Goal: Task Accomplishment & Management: Use online tool/utility

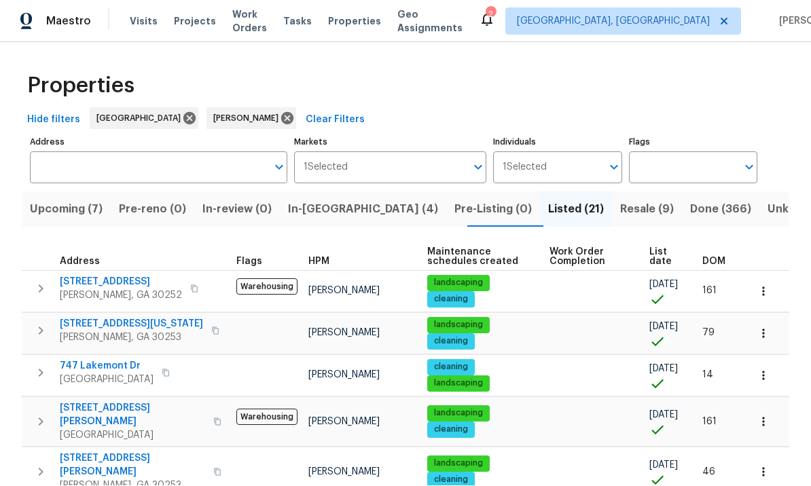
scroll to position [1, 0]
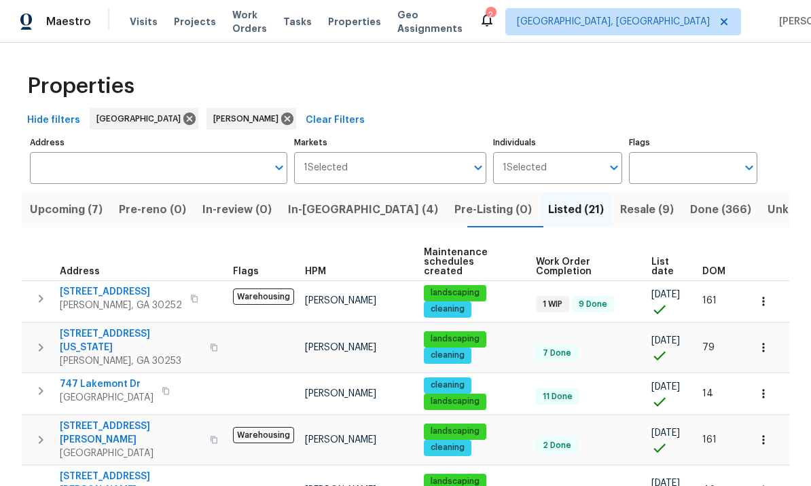
click at [337, 211] on span "In-reno (4)" at bounding box center [363, 209] width 150 height 19
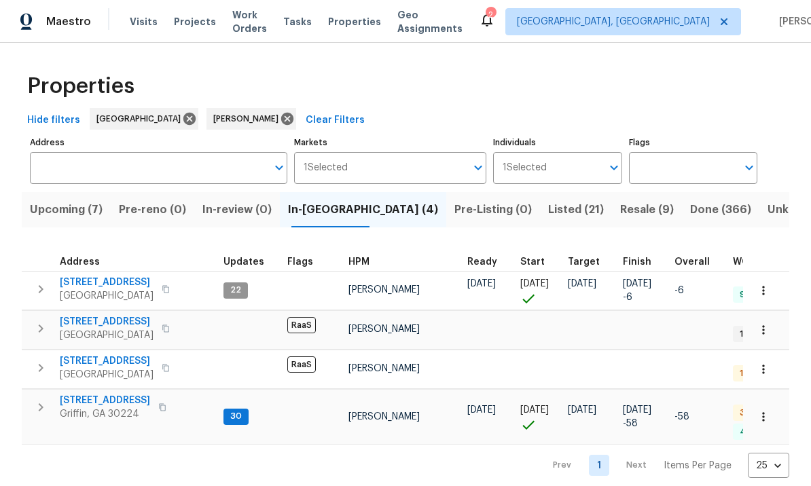
click at [109, 281] on span "270 Laurel Way" at bounding box center [107, 283] width 94 height 14
click at [548, 211] on span "Listed (21)" at bounding box center [576, 209] width 56 height 19
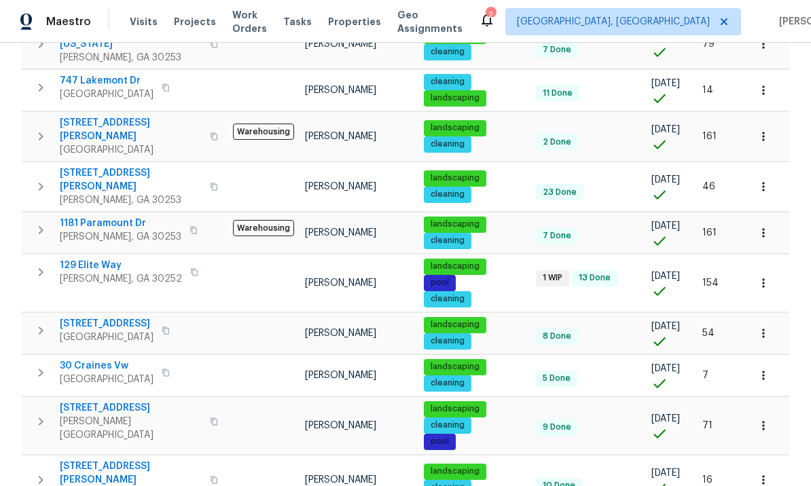
scroll to position [305, 0]
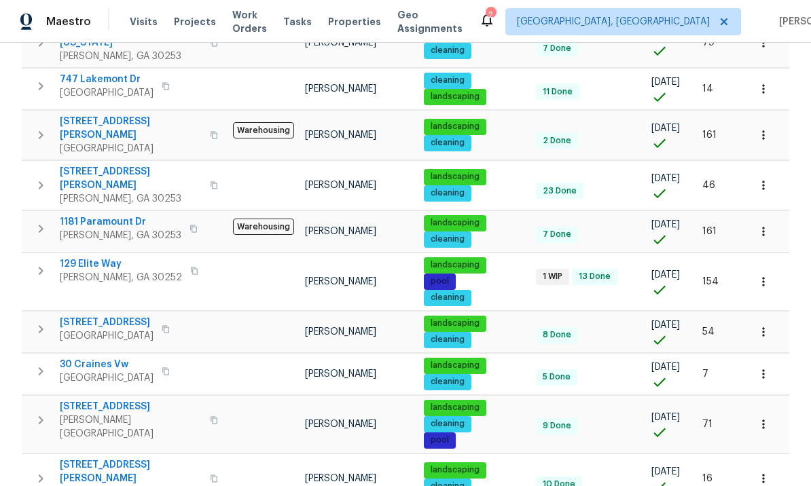
click at [92, 358] on span "30 Craines Vw" at bounding box center [107, 365] width 94 height 14
click at [768, 367] on icon "button" at bounding box center [764, 374] width 14 height 14
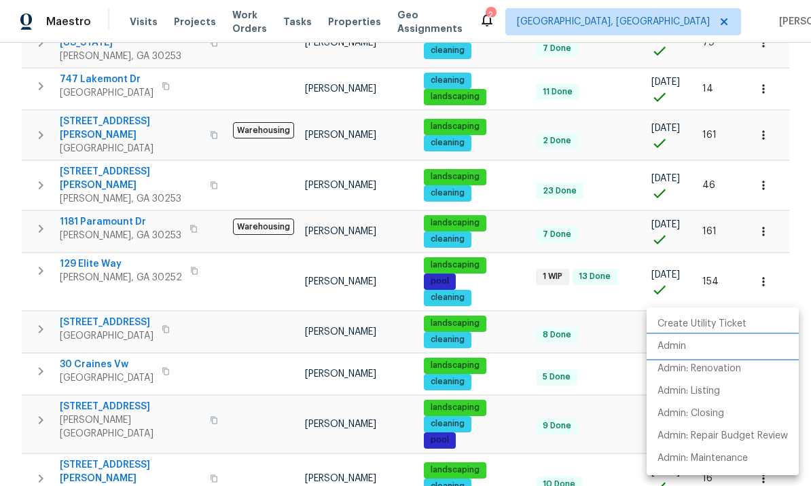
click at [694, 342] on li "Admin" at bounding box center [723, 347] width 152 height 22
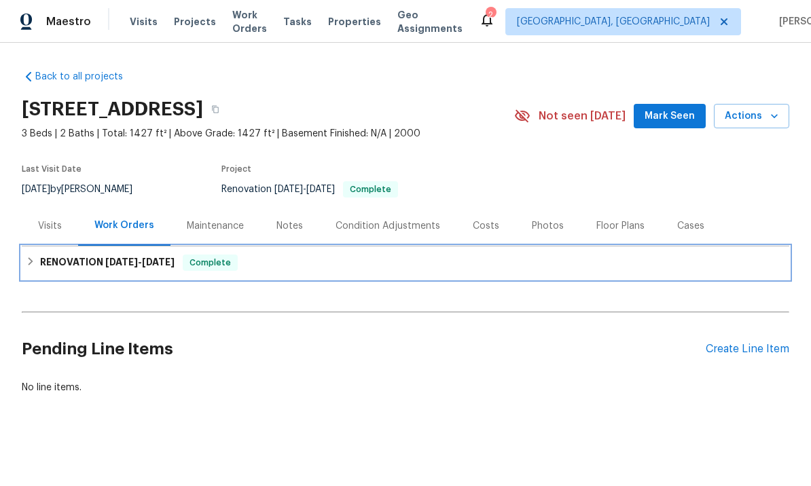
click at [160, 263] on span "8/25/25" at bounding box center [158, 262] width 33 height 10
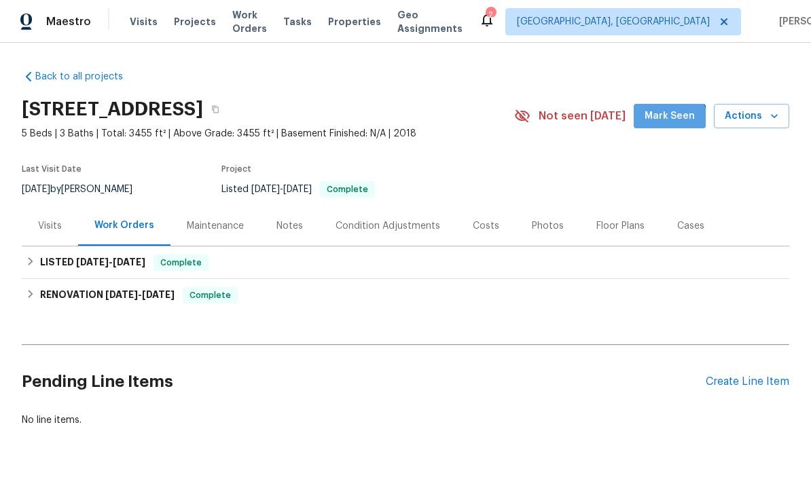
click at [658, 126] on button "Mark Seen" at bounding box center [670, 116] width 72 height 25
